Goal: Use online tool/utility: Utilize a website feature to perform a specific function

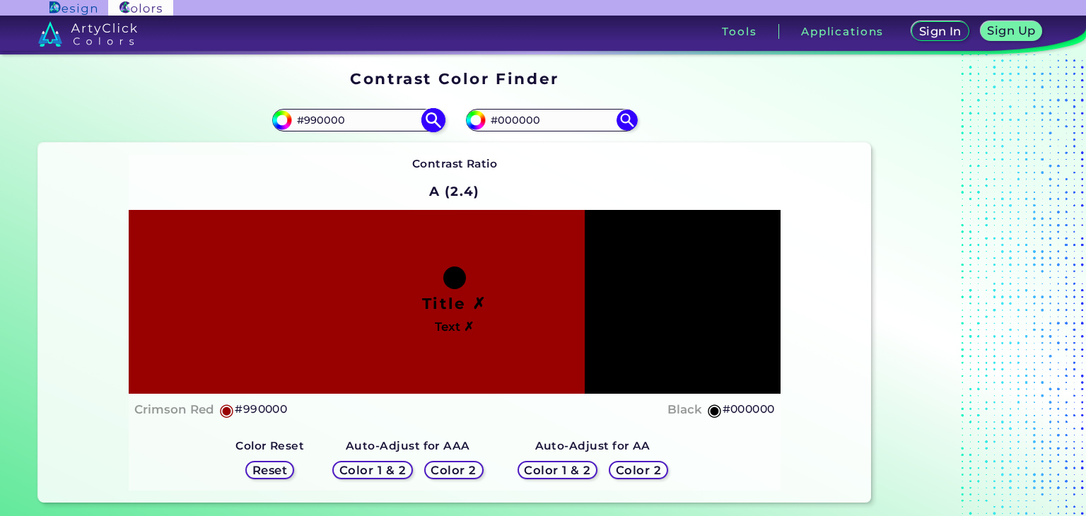
click at [281, 122] on input "#990000" at bounding box center [280, 119] width 18 height 18
type input "#cd0404"
type input "#CD0404"
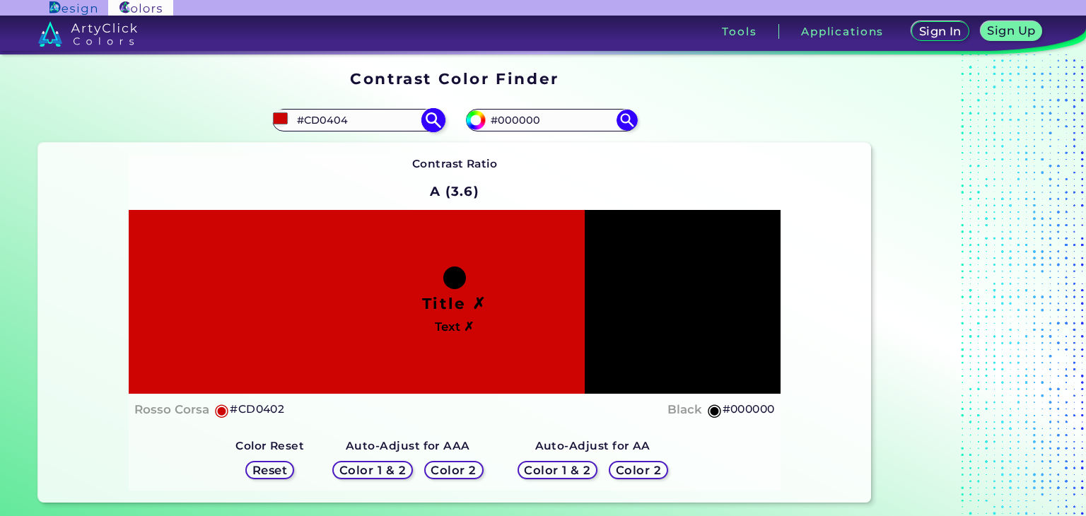
type input "#cd0402"
type input "#CD0402"
type input "#cd0417"
type input "#CD0417"
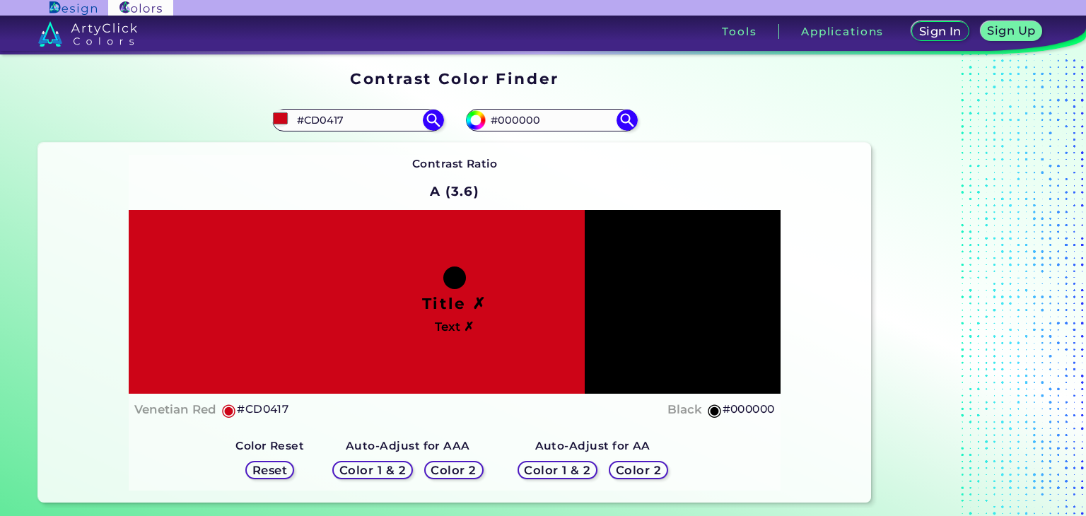
type input "#cd0404"
type input "#CD0404"
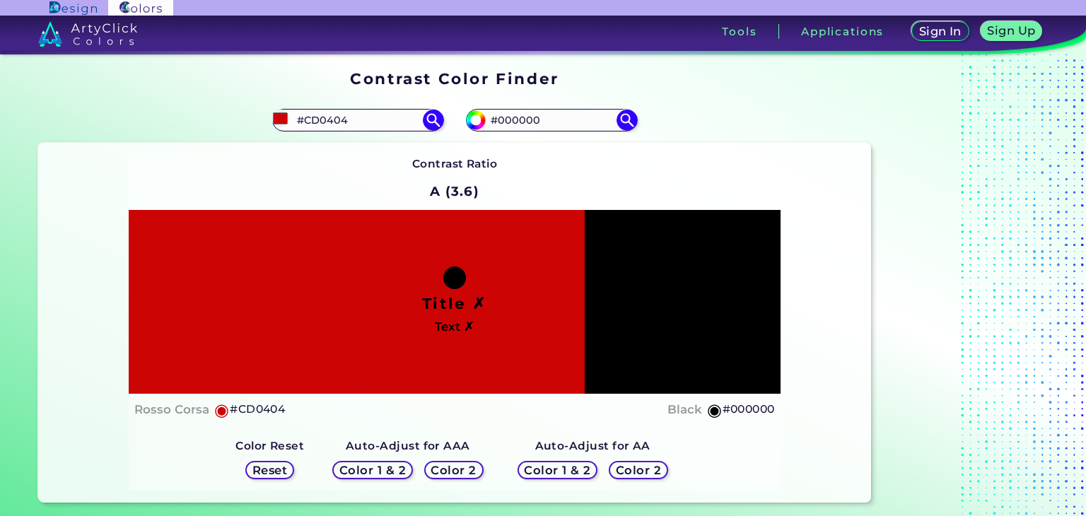
type input "#cd0402"
type input "#CD0402"
type input "#cd0417"
type input "#CD0417"
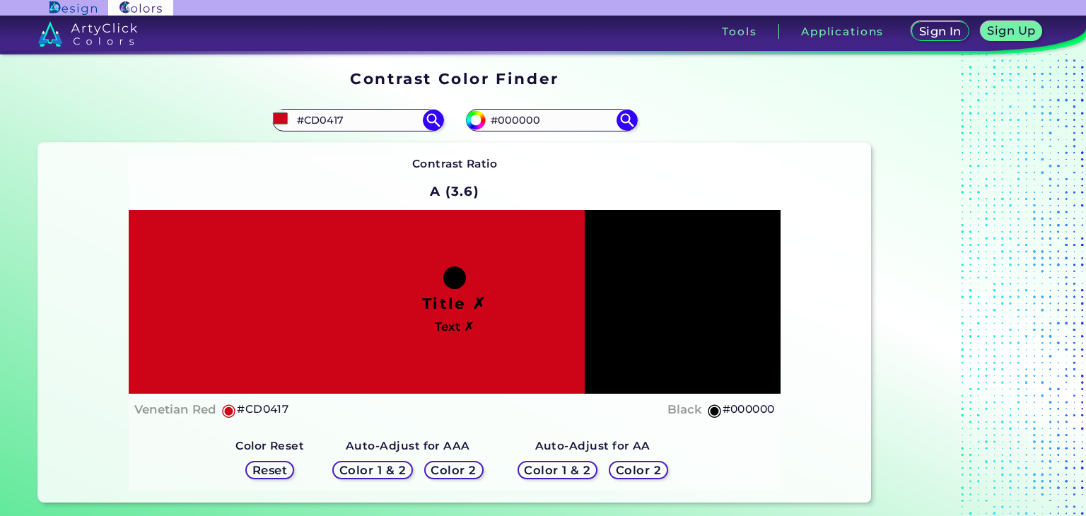
type input "#cd0117"
type input "#CD0117"
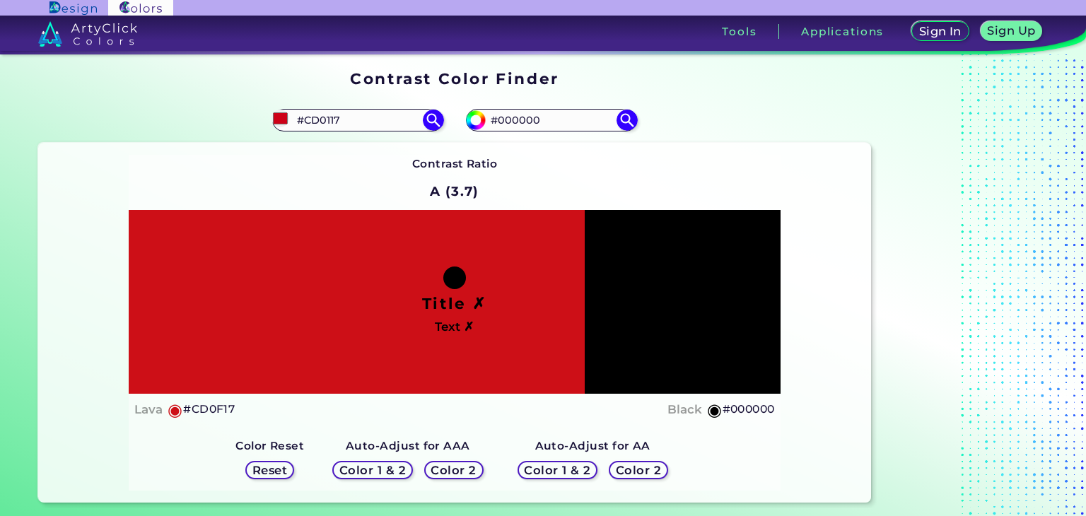
type input "#cd0f17"
type input "#CD0F17"
type input "#cd0417"
type input "#CD0417"
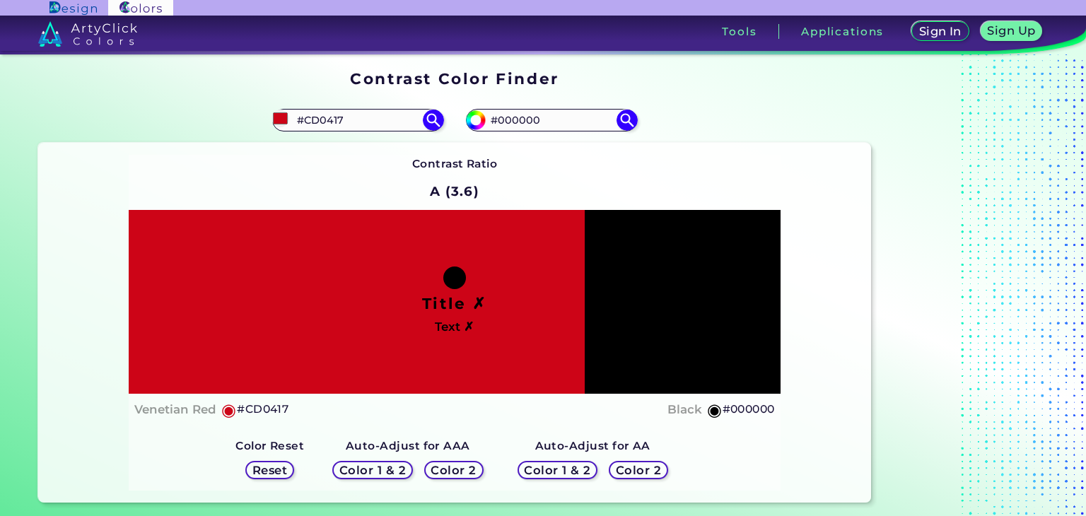
type input "#cd0401"
type input "#CD0401"
type input "#cd0410"
type input "#CD0410"
type input "#cd0410"
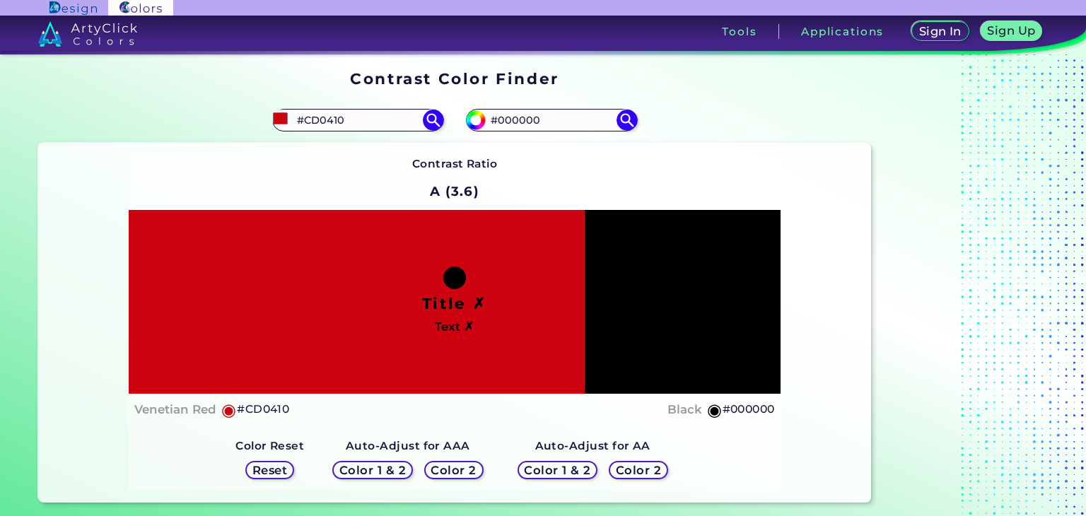
click at [93, 269] on div "Contrast Ratio A (3.6) Title ✗ Text ✗ Venetian Red ◉ #CD0410 Black ◉ #000000 Co…" at bounding box center [454, 323] width 833 height 360
click at [329, 119] on input "#CD0410" at bounding box center [357, 120] width 131 height 19
